Goal: Information Seeking & Learning: Learn about a topic

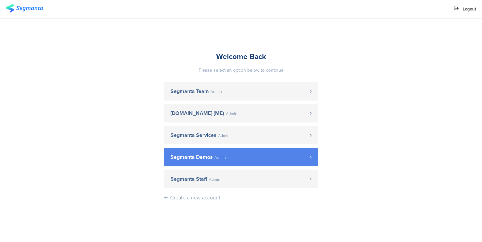
click at [256, 151] on link "Segmanta Demos Admin" at bounding box center [241, 157] width 154 height 19
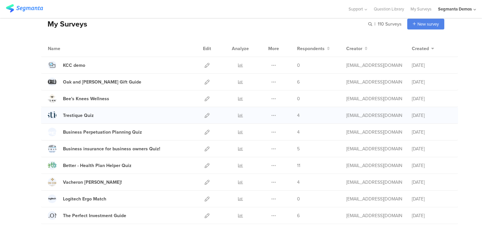
scroll to position [33, 0]
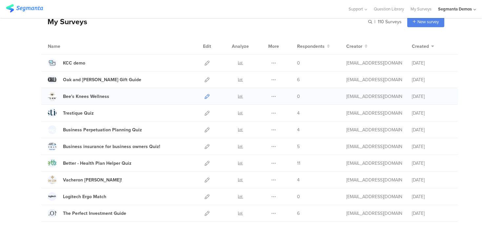
click at [207, 98] on icon at bounding box center [206, 96] width 5 height 5
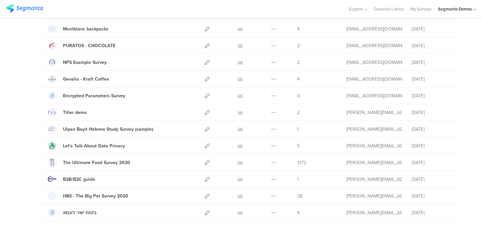
scroll to position [767, 0]
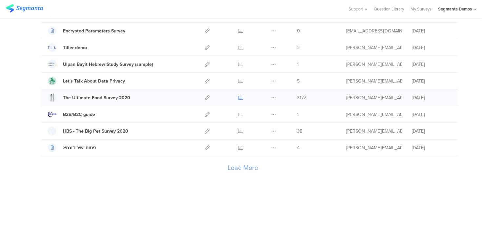
click at [240, 97] on icon at bounding box center [240, 97] width 5 height 5
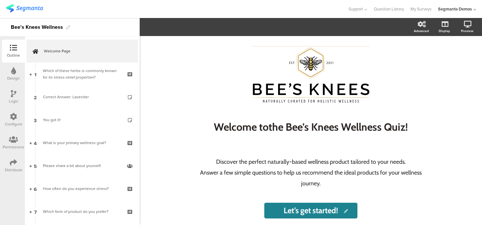
click at [11, 68] on icon at bounding box center [13, 70] width 5 height 7
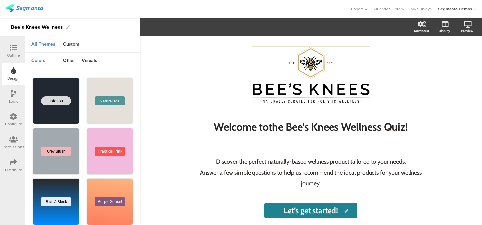
click at [19, 44] on div "Outline" at bounding box center [13, 51] width 23 height 23
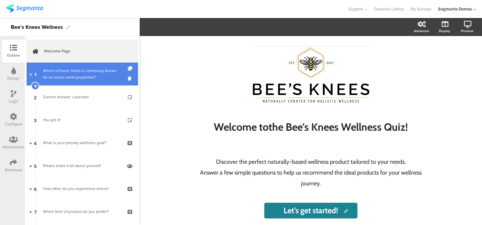
click at [73, 75] on div "Which of these herbs is commonly known for its stress-relief properties?" at bounding box center [82, 74] width 78 height 13
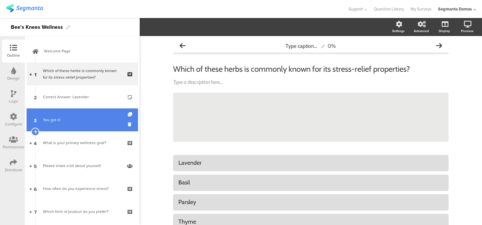
click at [78, 125] on link "3 You got it!" at bounding box center [82, 119] width 111 height 23
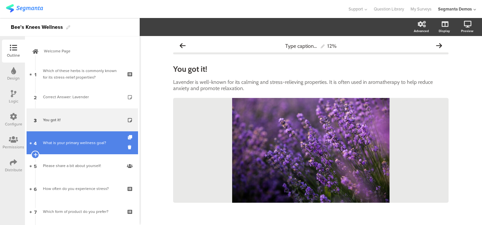
click at [80, 142] on div "What is your primary wellness goal?" at bounding box center [82, 143] width 78 height 7
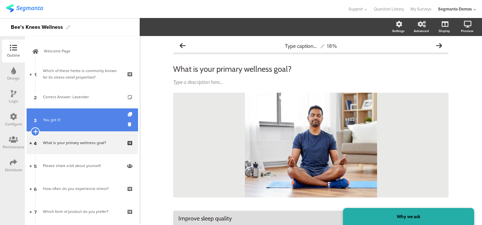
click at [35, 132] on icon at bounding box center [35, 132] width 4 height 6
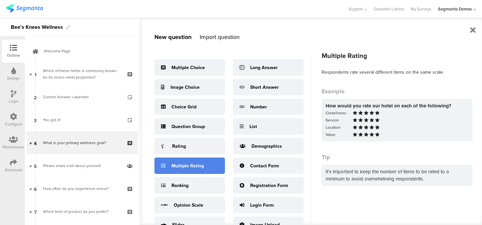
click at [193, 164] on div "Multiple Rating" at bounding box center [187, 166] width 32 height 7
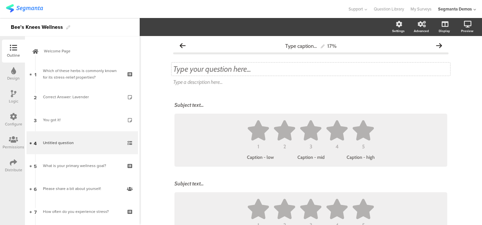
click at [193, 68] on div "Type your question here..." at bounding box center [310, 69] width 275 height 10
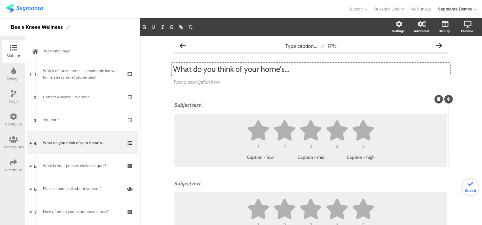
click at [185, 106] on div "Subject text..." at bounding box center [310, 105] width 273 height 6
click at [183, 185] on div "Subject text..." at bounding box center [311, 184] width 276 height 10
click at [224, 98] on div "Type caption... 17% What do you think of your home's... What do you think of yo…" at bounding box center [310, 163] width 275 height 248
click at [223, 104] on div "Vibe Vibe" at bounding box center [311, 105] width 276 height 10
click at [210, 130] on ul "1 2 3 4 5" at bounding box center [311, 134] width 260 height 29
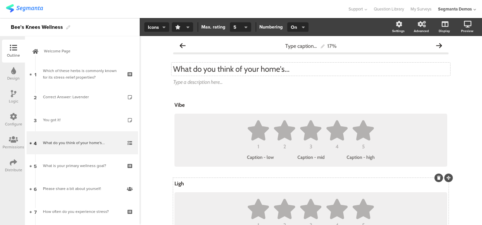
click at [187, 28] on icon "button" at bounding box center [187, 27] width 3 height 5
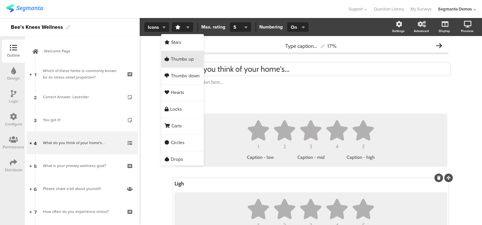
click at [182, 57] on span "Thumbs up" at bounding box center [182, 59] width 23 height 7
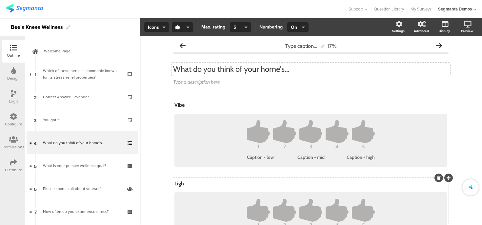
click at [242, 29] on button "5" at bounding box center [240, 27] width 21 height 10
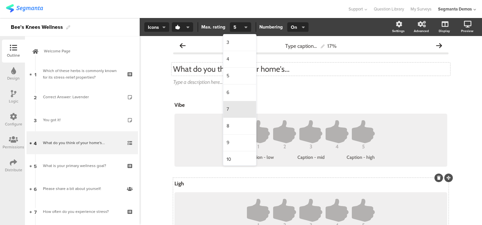
click at [234, 107] on div "7" at bounding box center [239, 109] width 33 height 17
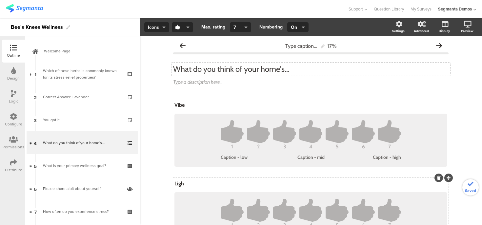
click at [160, 23] on button "Icons" at bounding box center [156, 27] width 25 height 10
click at [156, 61] on div "Slider" at bounding box center [156, 59] width 33 height 16
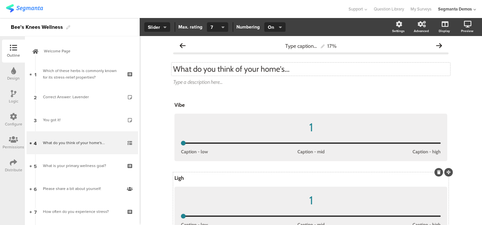
click at [12, 99] on div "Logic" at bounding box center [14, 101] width 10 height 6
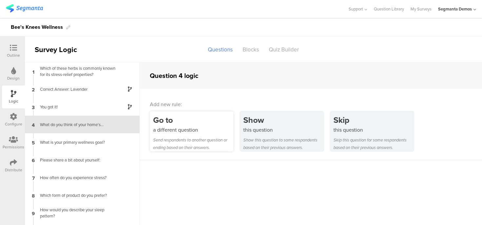
click at [195, 129] on div "a different question" at bounding box center [193, 130] width 80 height 8
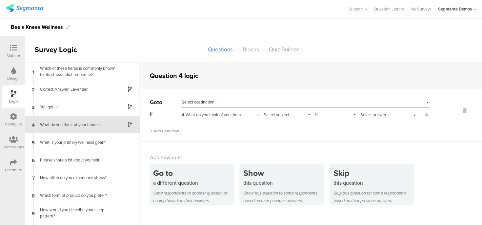
click at [14, 141] on icon at bounding box center [13, 139] width 9 height 7
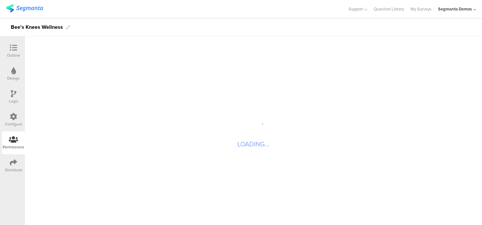
click at [15, 122] on div "Configure" at bounding box center [13, 124] width 17 height 6
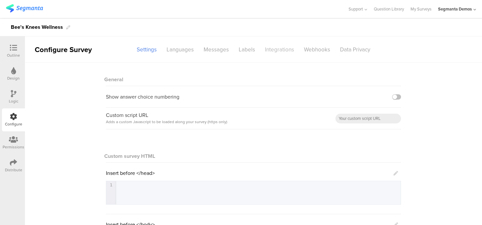
click at [283, 53] on div "Integrations" at bounding box center [279, 49] width 39 height 11
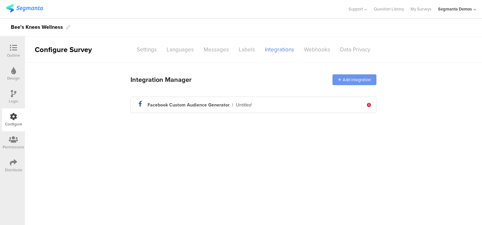
click at [354, 80] on div "Add integration" at bounding box center [354, 79] width 44 height 11
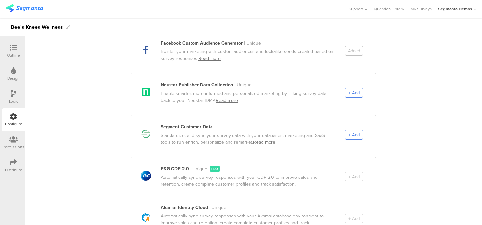
scroll to position [297, 0]
click at [355, 131] on span "Add" at bounding box center [356, 134] width 8 height 6
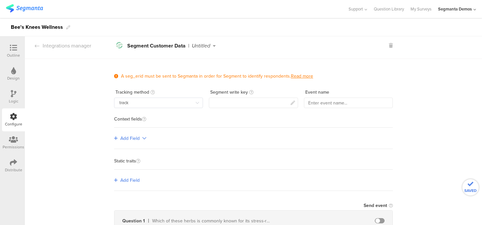
scroll to position [0, 0]
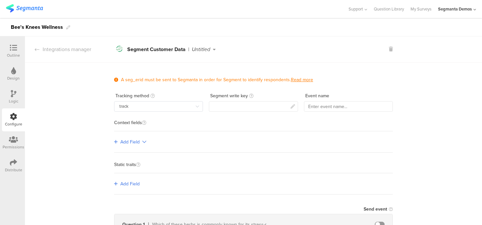
click at [175, 105] on input "track" at bounding box center [158, 106] width 89 height 10
click at [161, 130] on li "identify" at bounding box center [158, 133] width 88 height 11
type input "identify"
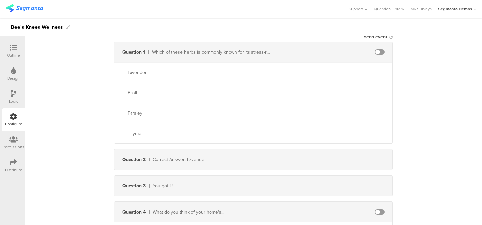
scroll to position [172, 0]
click at [378, 52] on span at bounding box center [380, 52] width 10 height 5
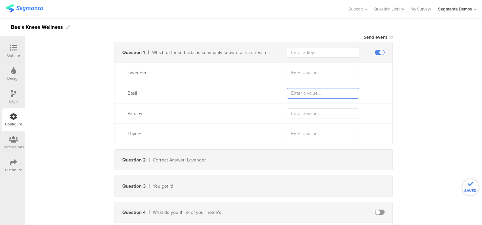
click at [302, 92] on input "text" at bounding box center [323, 93] width 72 height 10
type input "Basil"
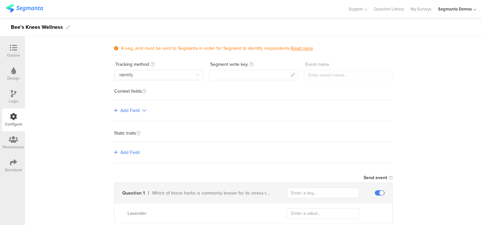
scroll to position [0, 0]
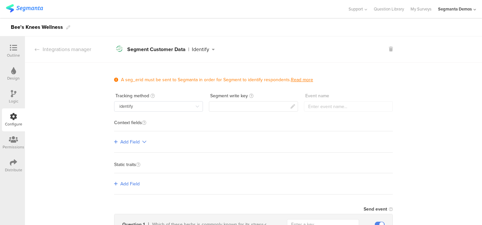
click at [14, 169] on div "Distribute" at bounding box center [13, 170] width 17 height 6
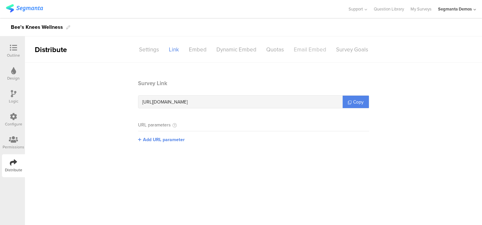
click at [298, 49] on div "Email Embed" at bounding box center [310, 49] width 42 height 11
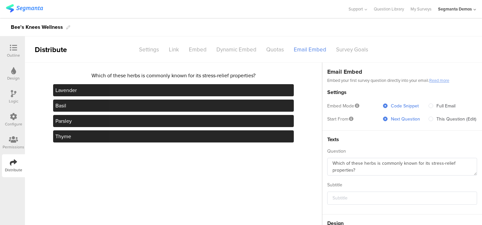
click at [17, 50] on div at bounding box center [13, 48] width 13 height 8
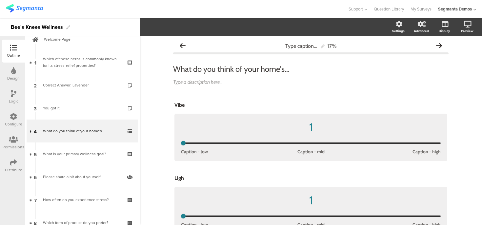
scroll to position [12, 0]
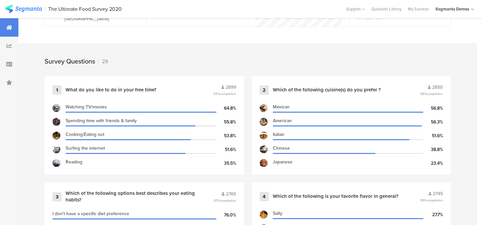
scroll to position [241, 0]
click at [293, 88] on div "Which of the following cuisine(s) do you prefer ?" at bounding box center [327, 90] width 108 height 7
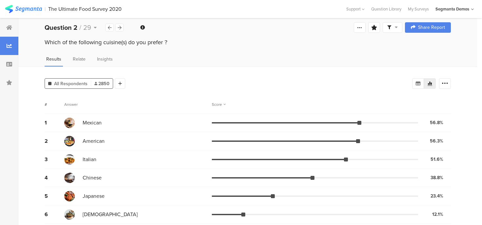
scroll to position [6, 0]
click at [117, 79] on div at bounding box center [120, 83] width 10 height 10
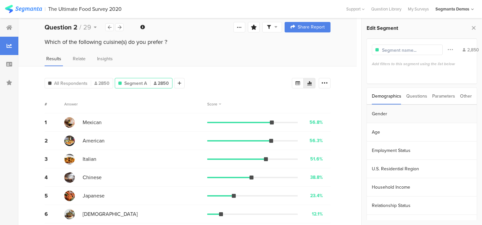
click at [380, 114] on section "Gender" at bounding box center [422, 114] width 110 height 18
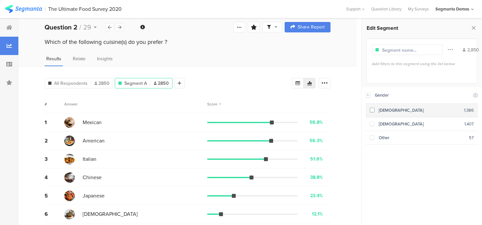
click at [380, 114] on section "Male 1,386" at bounding box center [421, 111] width 113 height 14
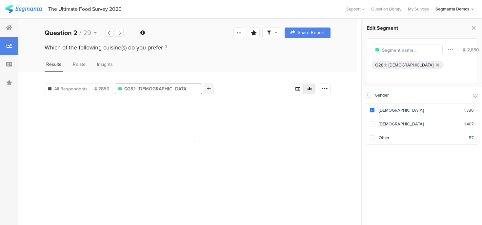
click at [207, 88] on icon at bounding box center [209, 89] width 4 height 5
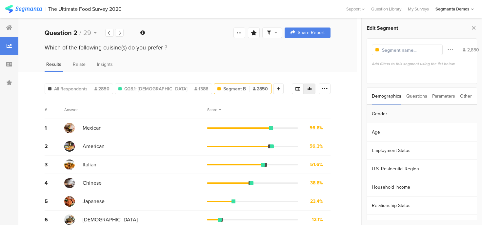
click at [385, 115] on section "Gender" at bounding box center [422, 114] width 110 height 18
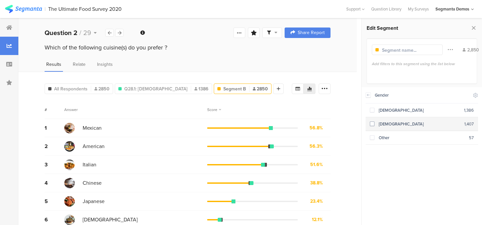
click at [383, 124] on div "Female" at bounding box center [419, 124] width 90 height 6
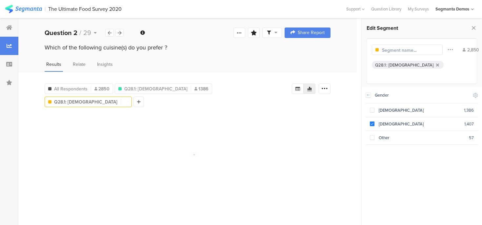
click at [223, 67] on div "Results Relate Insights" at bounding box center [187, 66] width 338 height 11
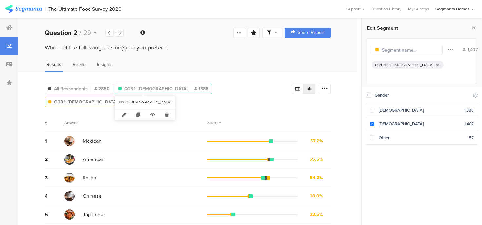
click at [132, 86] on span "Q28.1: Male" at bounding box center [155, 89] width 63 height 7
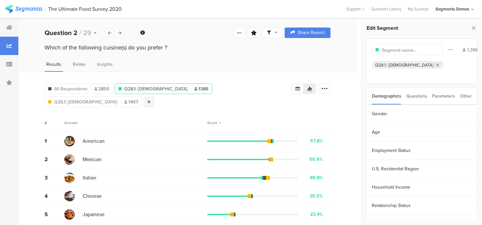
click at [151, 100] on icon at bounding box center [149, 102] width 4 height 5
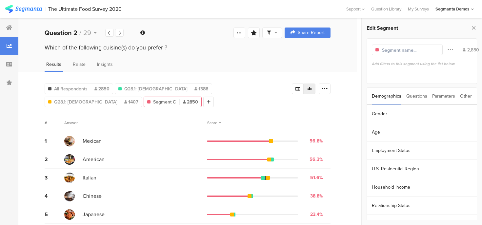
click at [415, 97] on div "Questions" at bounding box center [416, 96] width 21 height 17
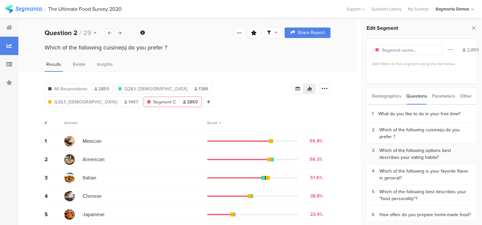
click at [417, 152] on div "Which of the following options best describes your eating habits?" at bounding box center [425, 154] width 93 height 14
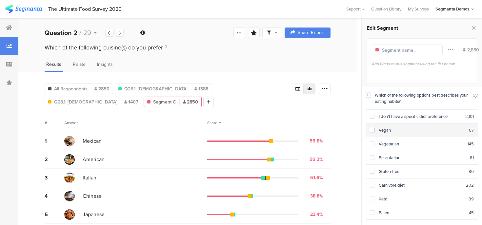
click at [397, 130] on div "Vegan" at bounding box center [421, 130] width 95 height 6
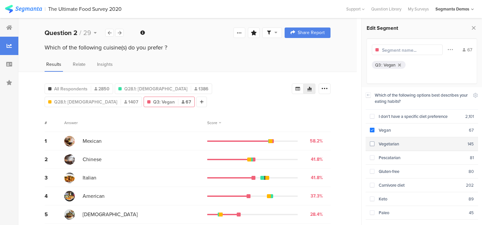
click at [393, 144] on div "Vegetarian" at bounding box center [420, 144] width 93 height 6
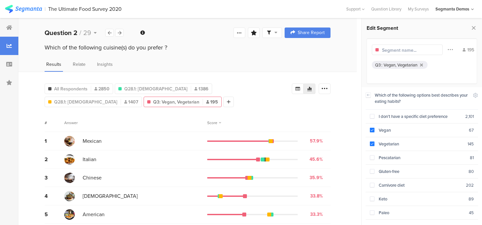
click at [122, 101] on div "All Respondents 2850 Q28.1: Male 1386 Q28.1: Female 1407 Q3 : Vegan, Vegetarian…" at bounding box center [168, 94] width 247 height 26
click at [223, 99] on div at bounding box center [228, 102] width 10 height 10
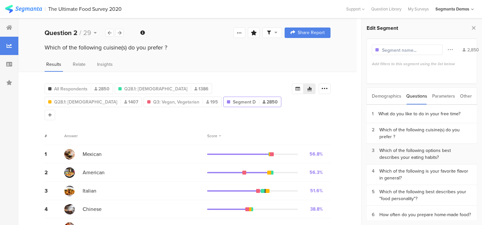
click at [405, 155] on div "Which of the following options best describes your eating habits?" at bounding box center [425, 154] width 93 height 14
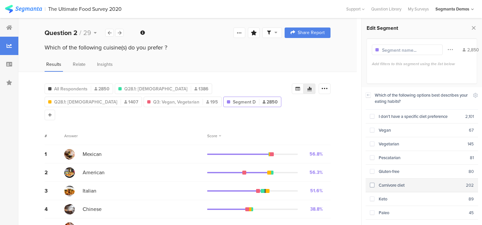
click at [409, 182] on div "Carnivore diet" at bounding box center [420, 185] width 92 height 6
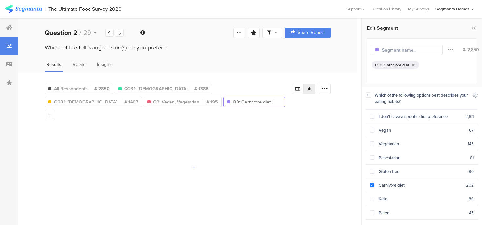
click at [277, 72] on div "All Respondents 2850 Q28.1: Male 1386 Q28.1: Female 1407 Q3 : Vegan, Vegetarian…" at bounding box center [187, 148] width 338 height 153
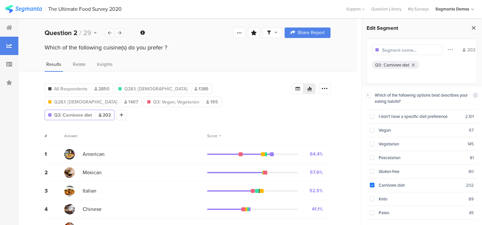
click at [474, 26] on icon at bounding box center [473, 27] width 7 height 9
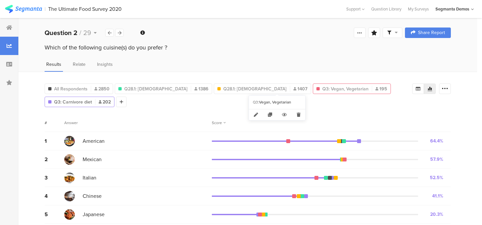
click at [322, 86] on span "Q3: Vegan, Vegetarian" at bounding box center [345, 89] width 46 height 7
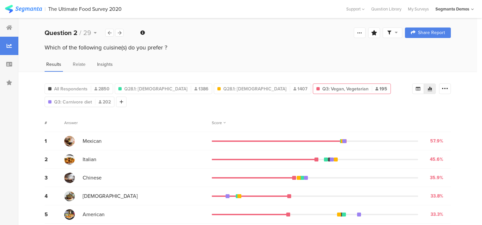
click at [107, 63] on span "Insights" at bounding box center [105, 64] width 16 height 7
